Goal: Check status

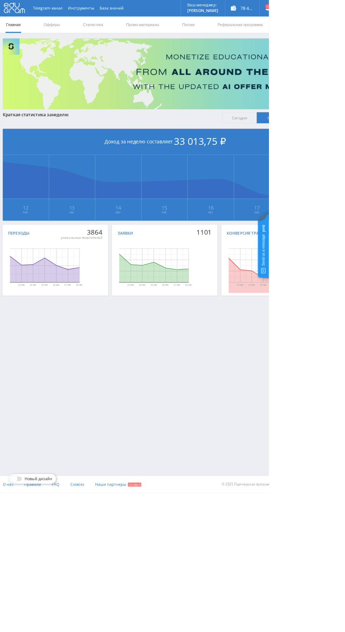
click at [108, 32] on link "Статистика" at bounding box center [119, 31] width 27 height 21
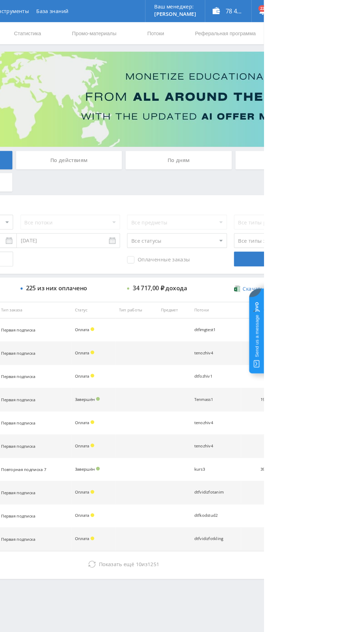
click at [265, 153] on div "По дням" at bounding box center [264, 153] width 102 height 18
click at [0, 0] on input "По дням" at bounding box center [0, 0] width 0 height 0
